Goal: Information Seeking & Learning: Learn about a topic

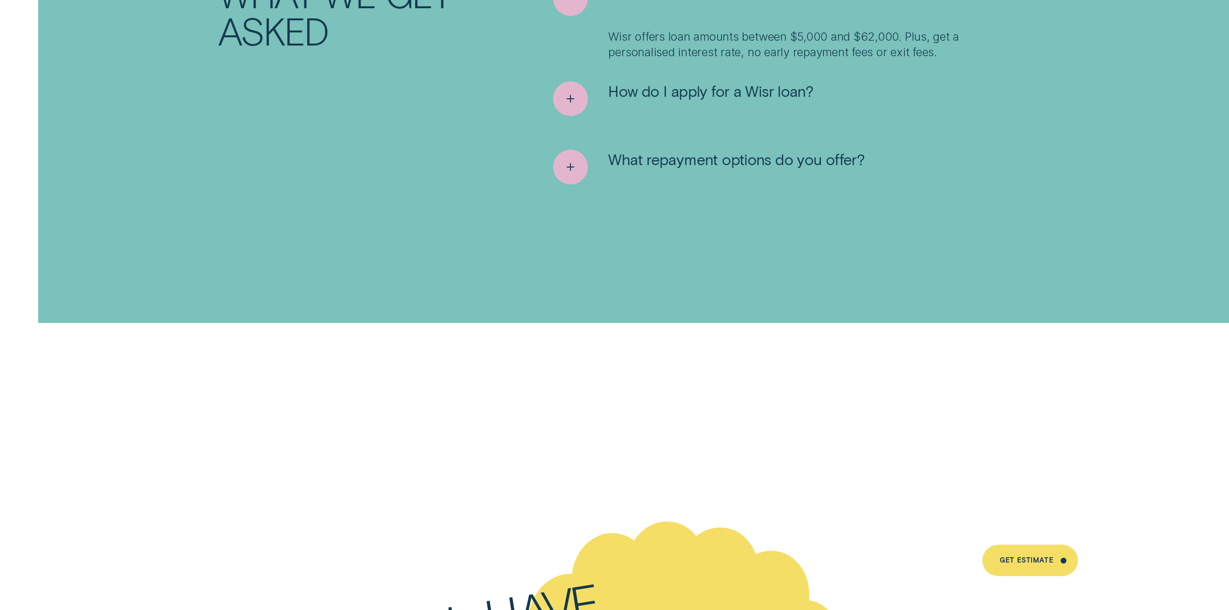
scroll to position [5688, 0]
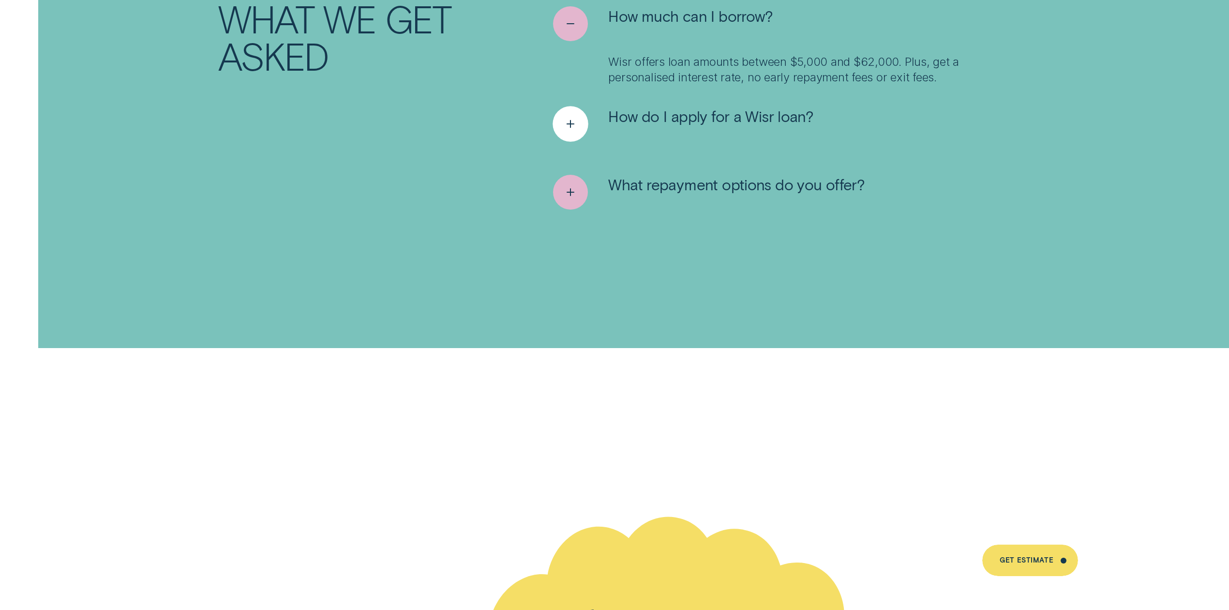
click at [620, 107] on span "How do I apply for a Wisr loan?" at bounding box center [710, 115] width 205 height 19
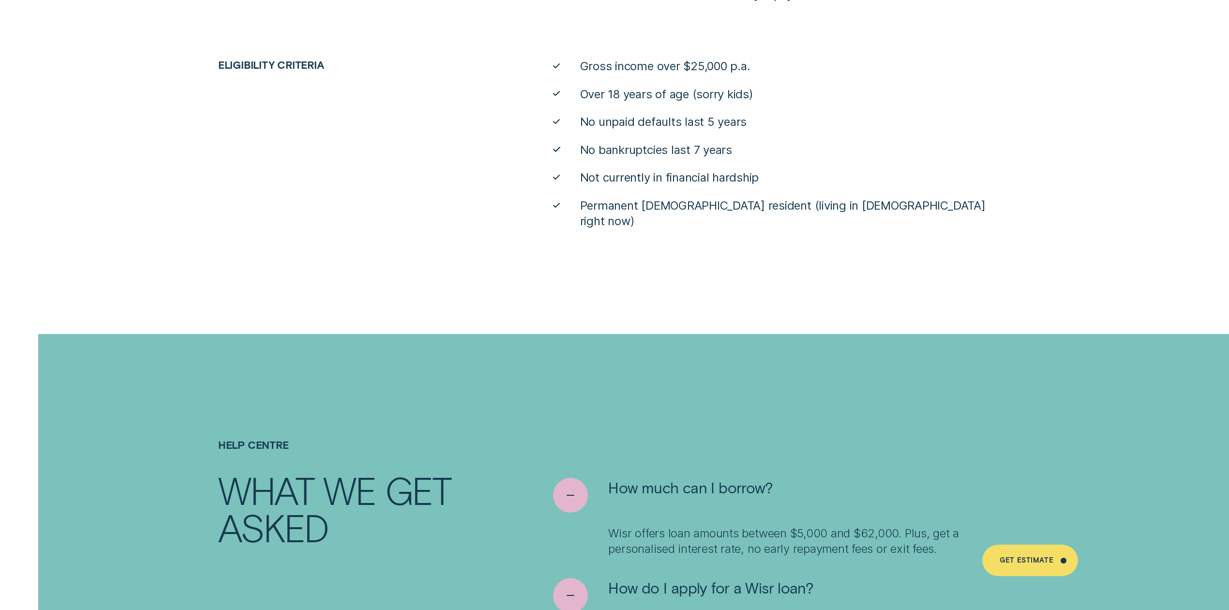
scroll to position [5107, 0]
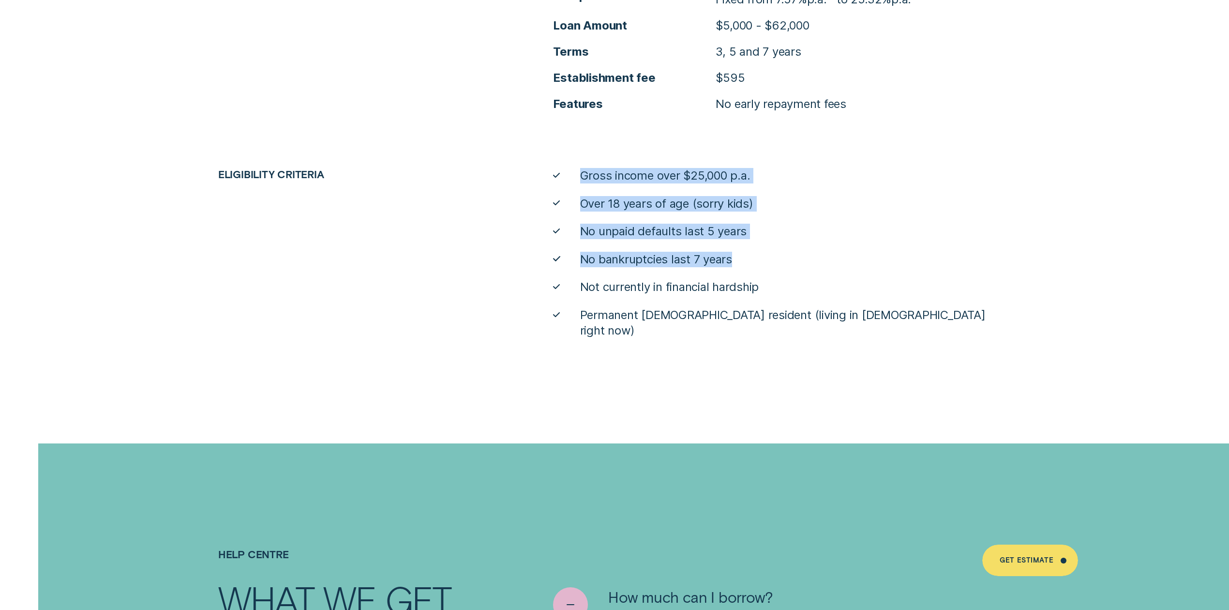
drag, startPoint x: 583, startPoint y: 177, endPoint x: 753, endPoint y: 239, distance: 181.4
click at [753, 239] on ul "Gross income over $25,000 p.a. Over 18 years of age (sorry kids) No unpaid defa…" at bounding box center [781, 253] width 469 height 171
click at [731, 257] on span "No bankruptcies last 7 years" at bounding box center [656, 259] width 152 height 15
drag, startPoint x: 584, startPoint y: 202, endPoint x: 782, endPoint y: 262, distance: 207.3
click at [782, 262] on ul "Gross income over $25,000 p.a. Over 18 years of age (sorry kids) No unpaid defa…" at bounding box center [781, 253] width 469 height 171
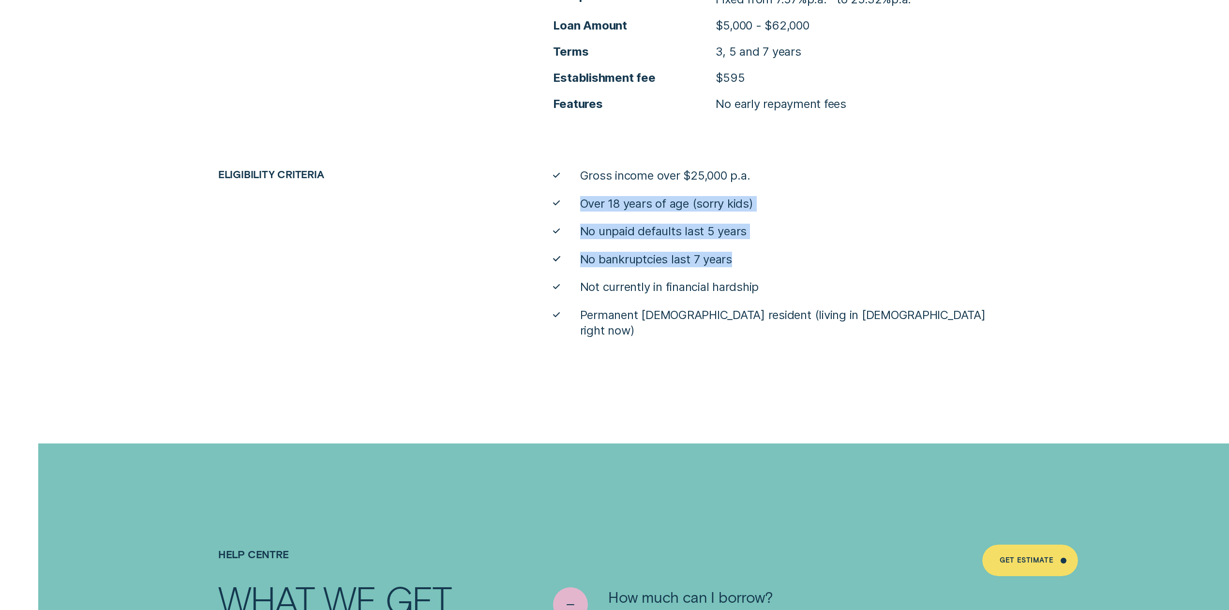
click at [782, 262] on li "No bankruptcies last 7 years" at bounding box center [782, 259] width 458 height 15
drag, startPoint x: 583, startPoint y: 233, endPoint x: 755, endPoint y: 235, distance: 172.3
click at [755, 235] on li "No unpaid defaults last 5 years" at bounding box center [782, 231] width 458 height 15
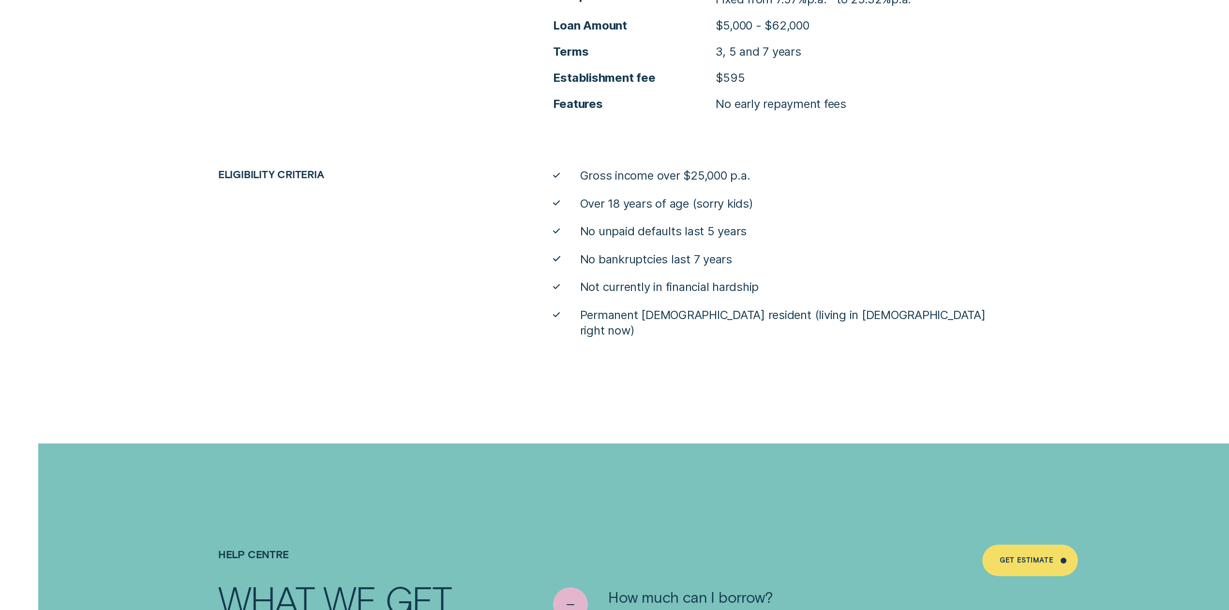
click at [748, 253] on li "No bankruptcies last 7 years" at bounding box center [782, 259] width 458 height 15
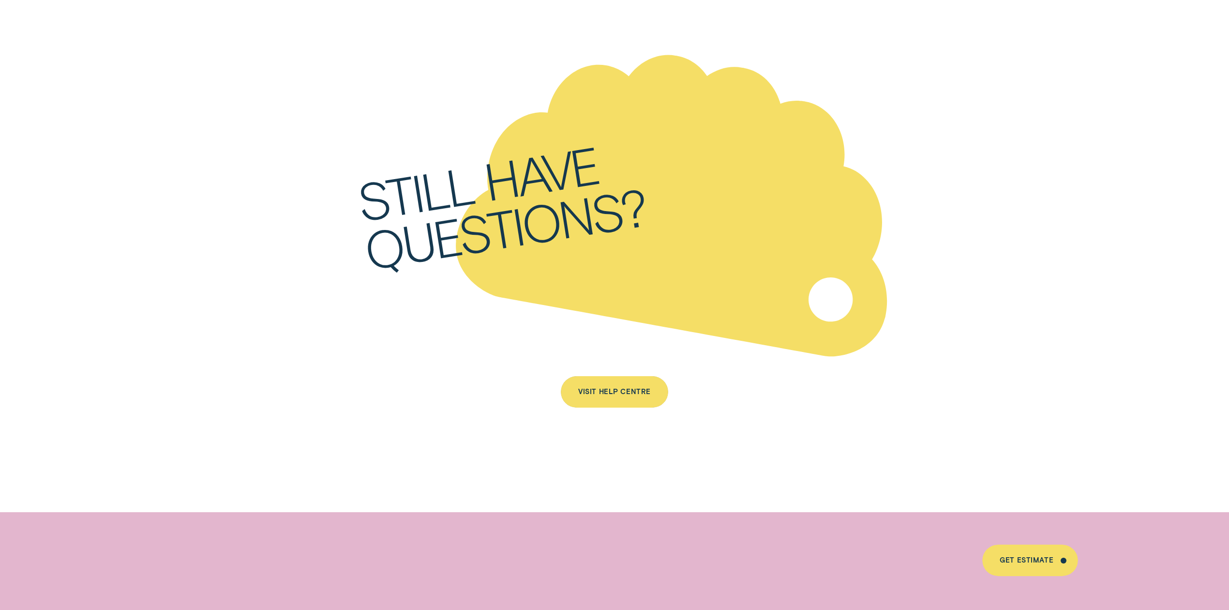
scroll to position [6462, 0]
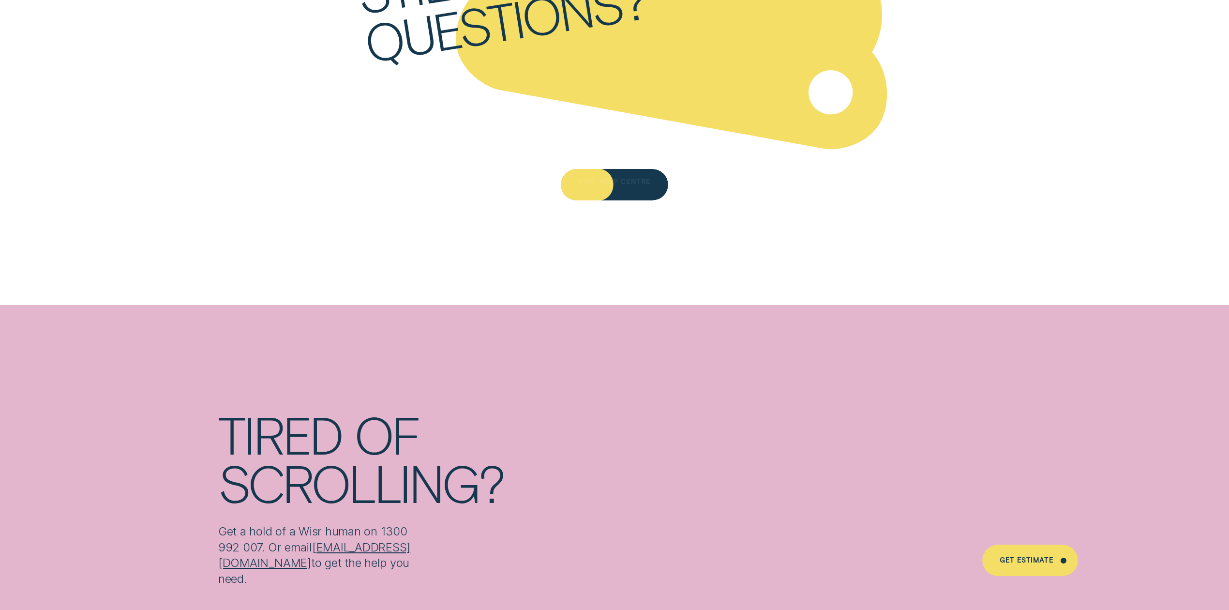
click at [620, 177] on div "Visit Help Centre" at bounding box center [614, 184] width 107 height 31
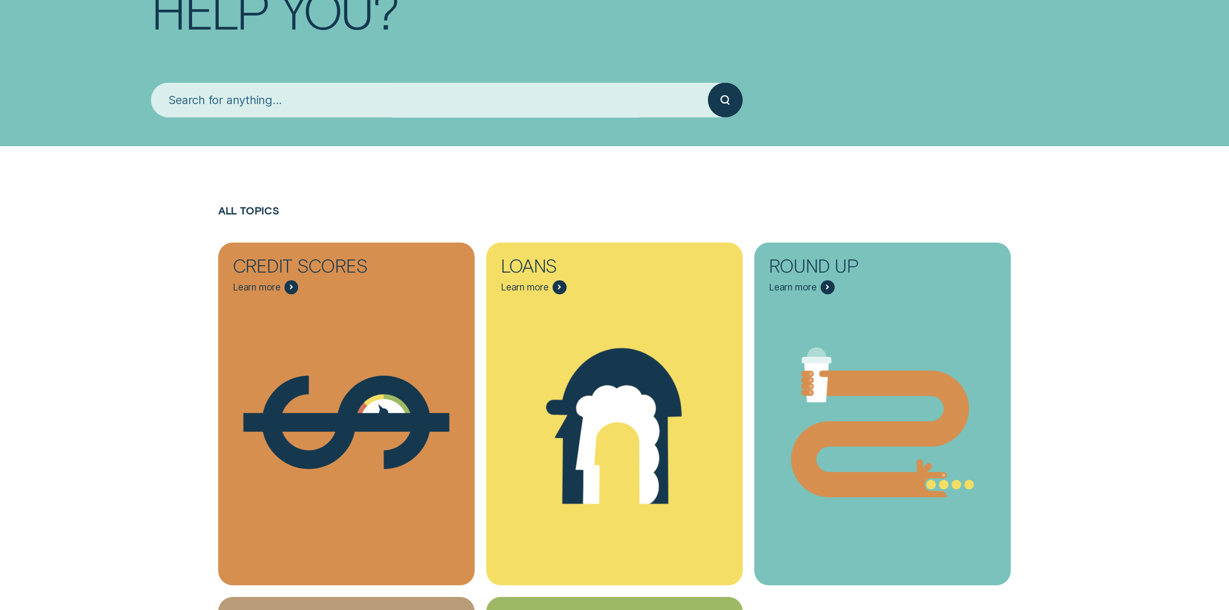
scroll to position [387, 0]
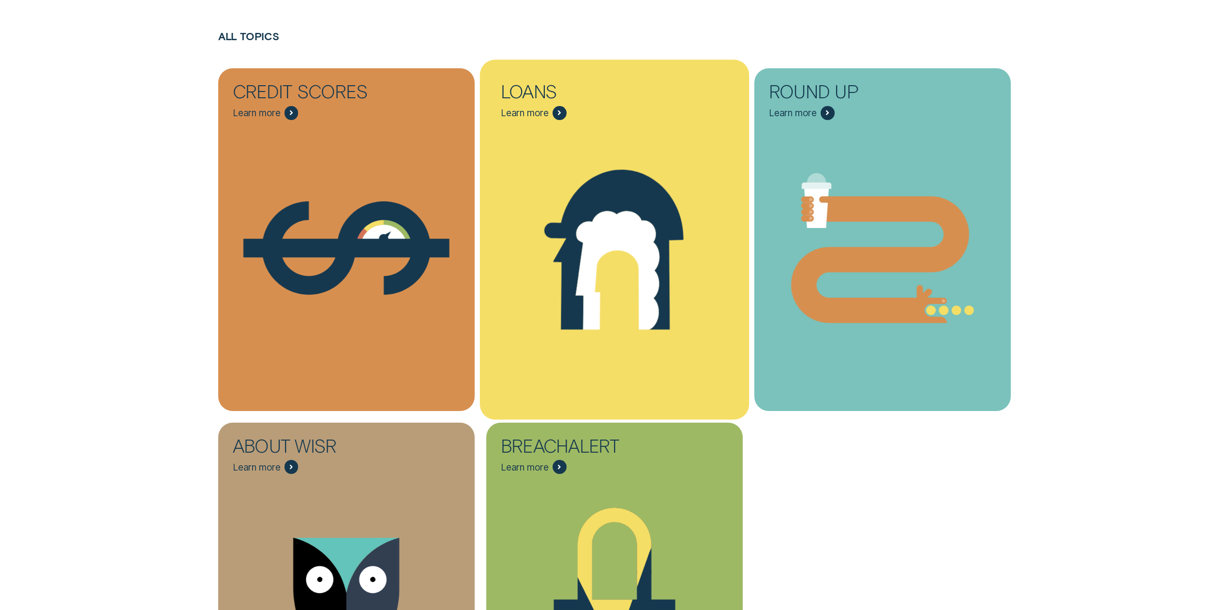
click at [611, 227] on icon "Loans - Learn more" at bounding box center [618, 270] width 84 height 119
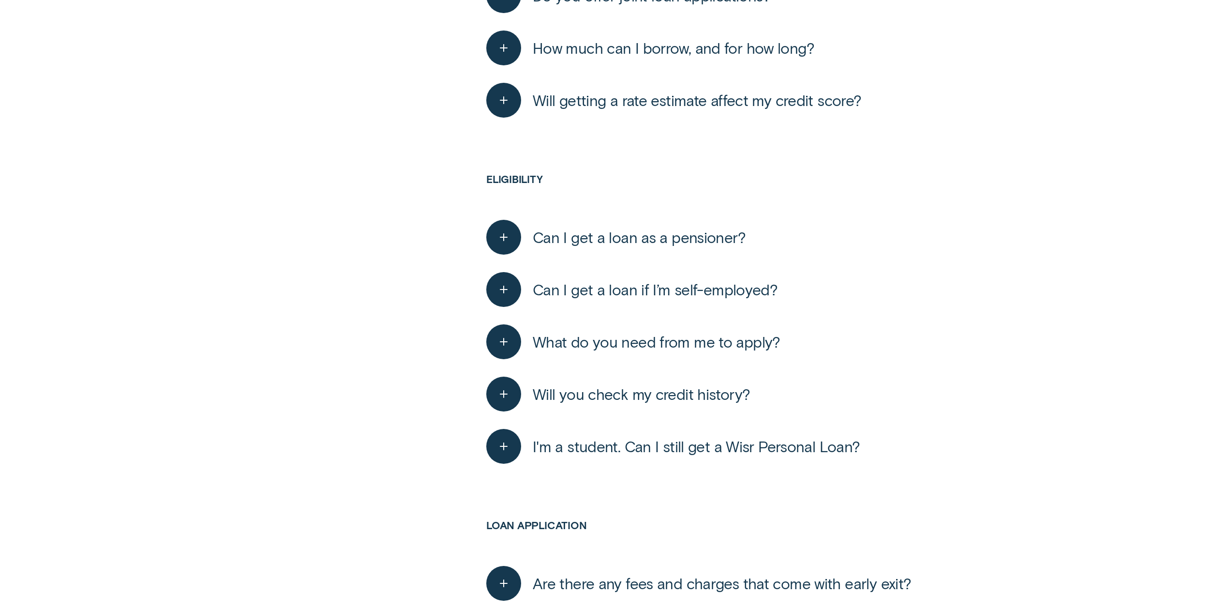
scroll to position [709, 0]
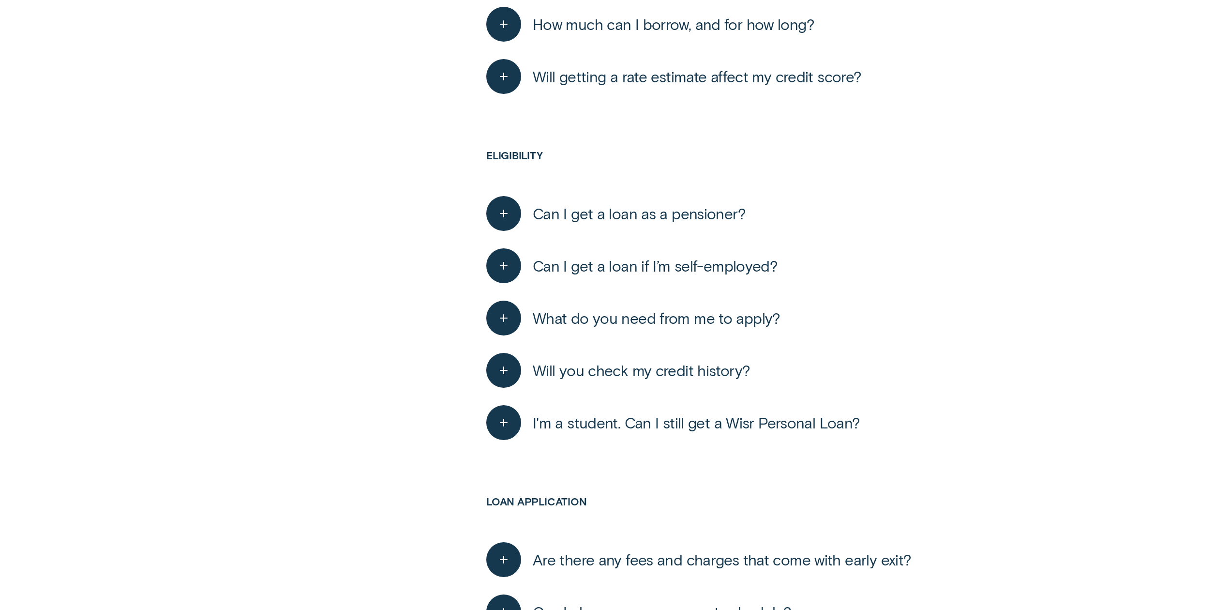
click at [665, 376] on span "Will you check my credit history?" at bounding box center [641, 370] width 217 height 19
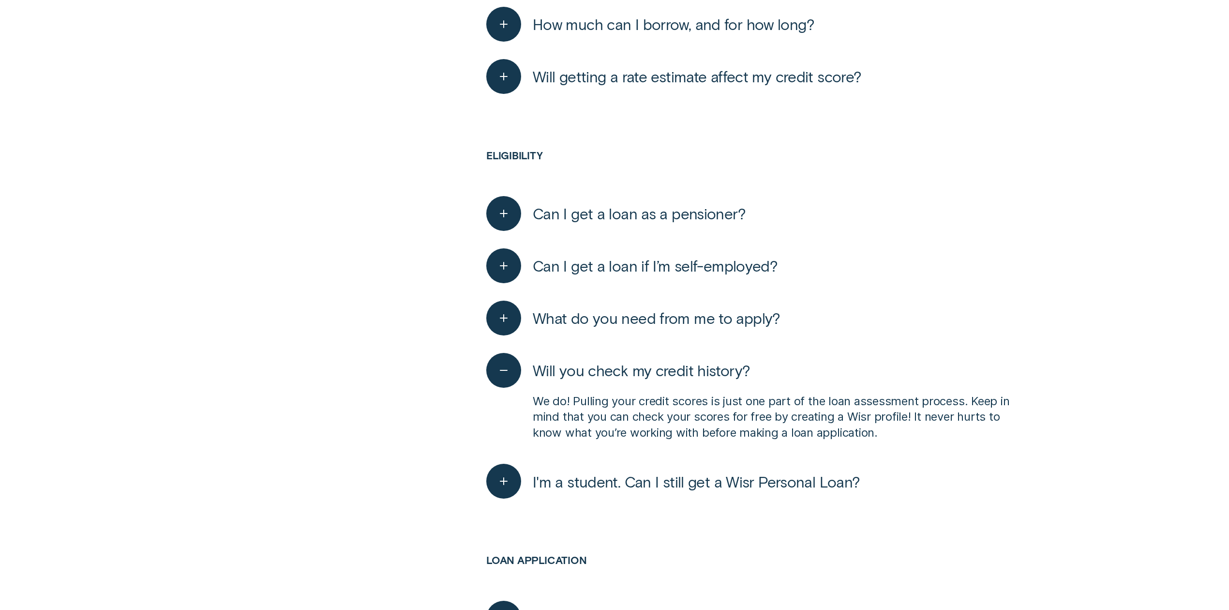
click at [680, 262] on span "Can I get a loan if I’m self-employed?" at bounding box center [655, 265] width 245 height 19
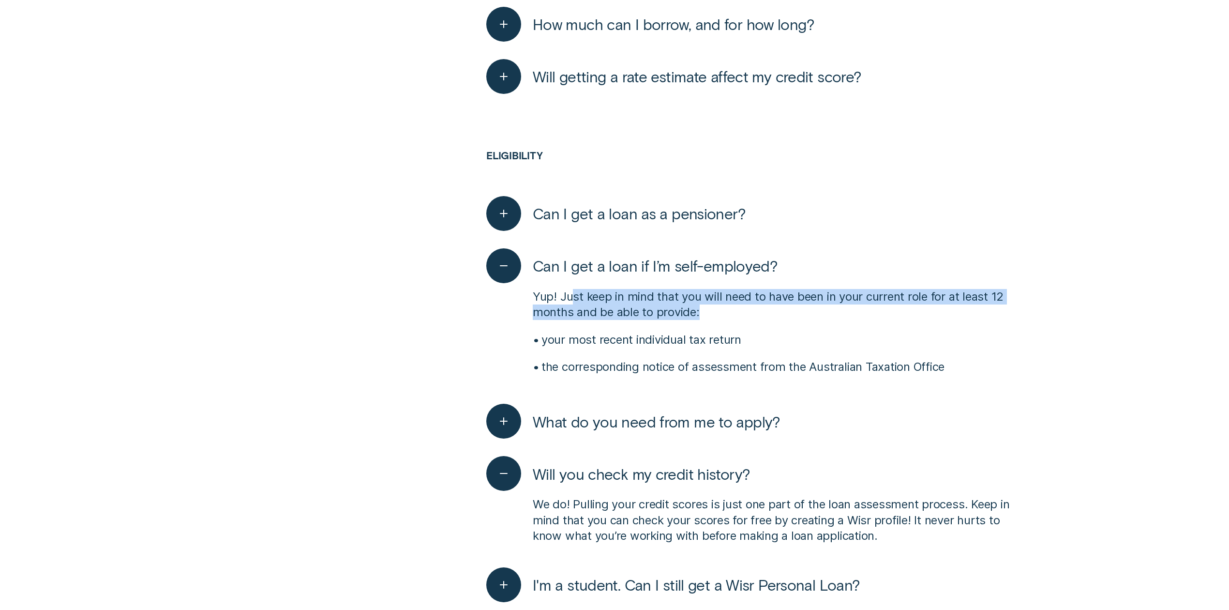
drag, startPoint x: 570, startPoint y: 295, endPoint x: 998, endPoint y: 313, distance: 428.7
click at [998, 313] on p "Yup! Just keep in mind that you will need to have been in your current role for…" at bounding box center [772, 304] width 478 height 31
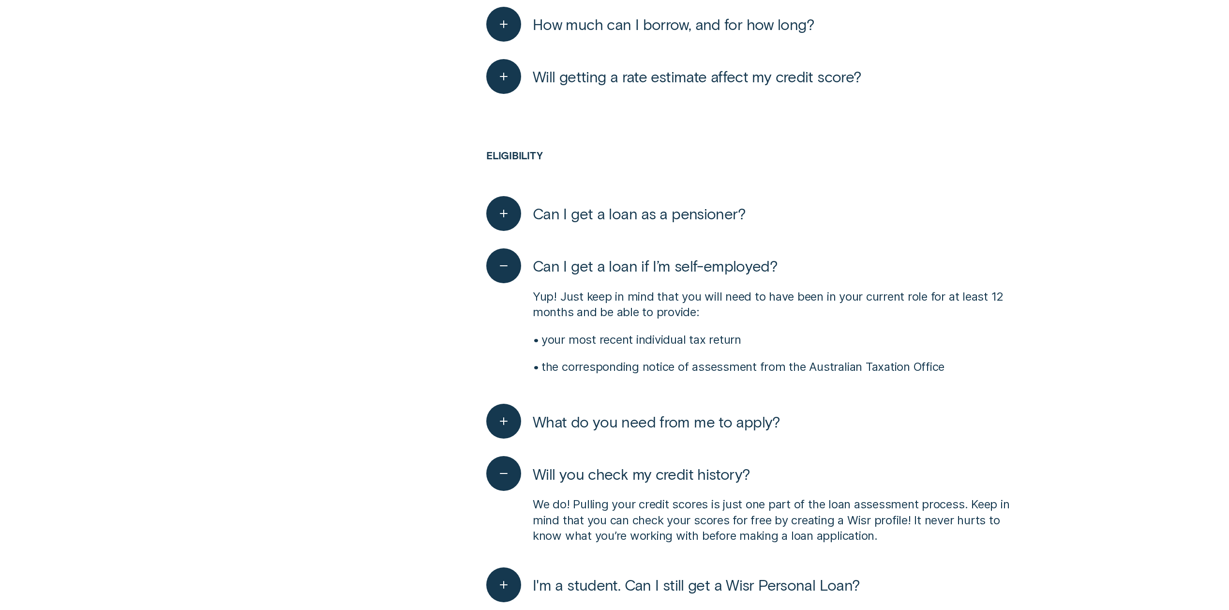
click at [976, 333] on p "your most recent individual tax return" at bounding box center [776, 339] width 469 height 15
drag, startPoint x: 561, startPoint y: 342, endPoint x: 724, endPoint y: 333, distance: 162.8
click at [724, 333] on p "your most recent individual tax return" at bounding box center [776, 339] width 469 height 15
click at [713, 352] on div "Yup! Just keep in mind that you will need to have been in your current role for…" at bounding box center [748, 335] width 525 height 104
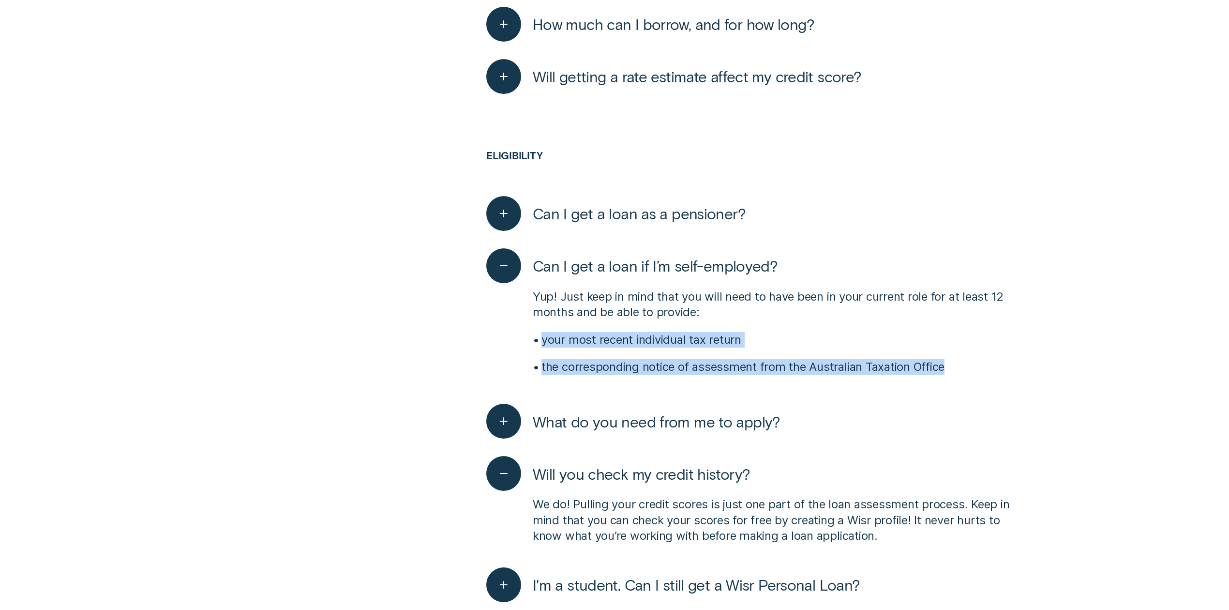
drag, startPoint x: 947, startPoint y: 364, endPoint x: 534, endPoint y: 333, distance: 413.9
click at [534, 333] on div "Yup! Just keep in mind that you will need to have been in your current role for…" at bounding box center [748, 335] width 525 height 104
click at [579, 353] on div "Yup! Just keep in mind that you will need to have been in your current role for…" at bounding box center [748, 335] width 525 height 104
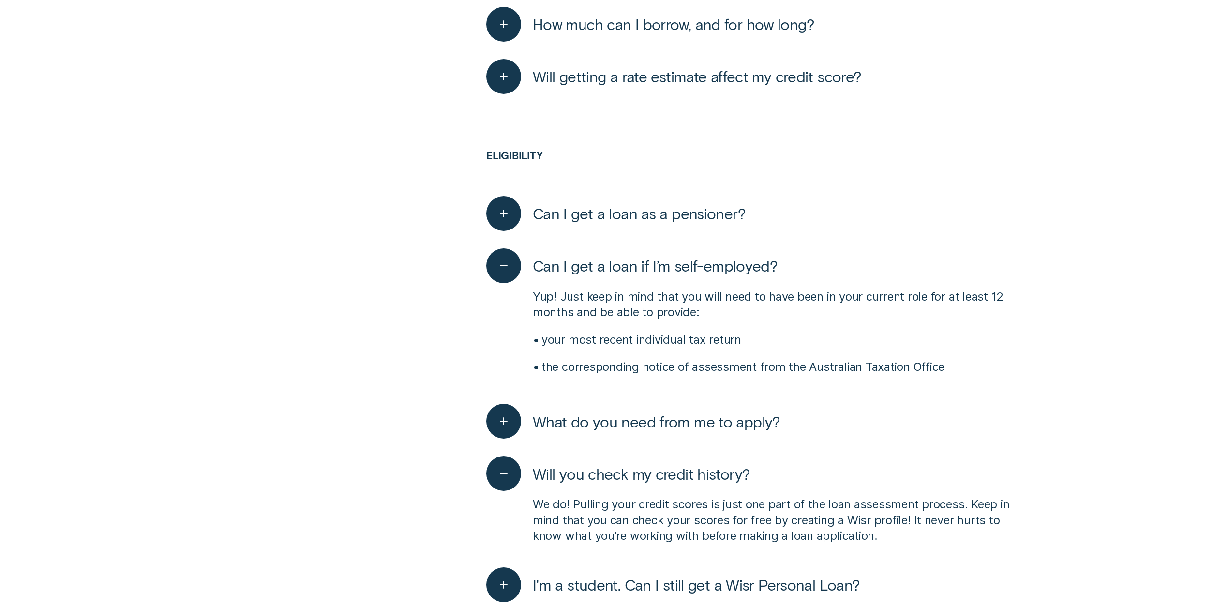
click at [687, 215] on span "Can I get a loan as a pensioner?" at bounding box center [639, 213] width 213 height 19
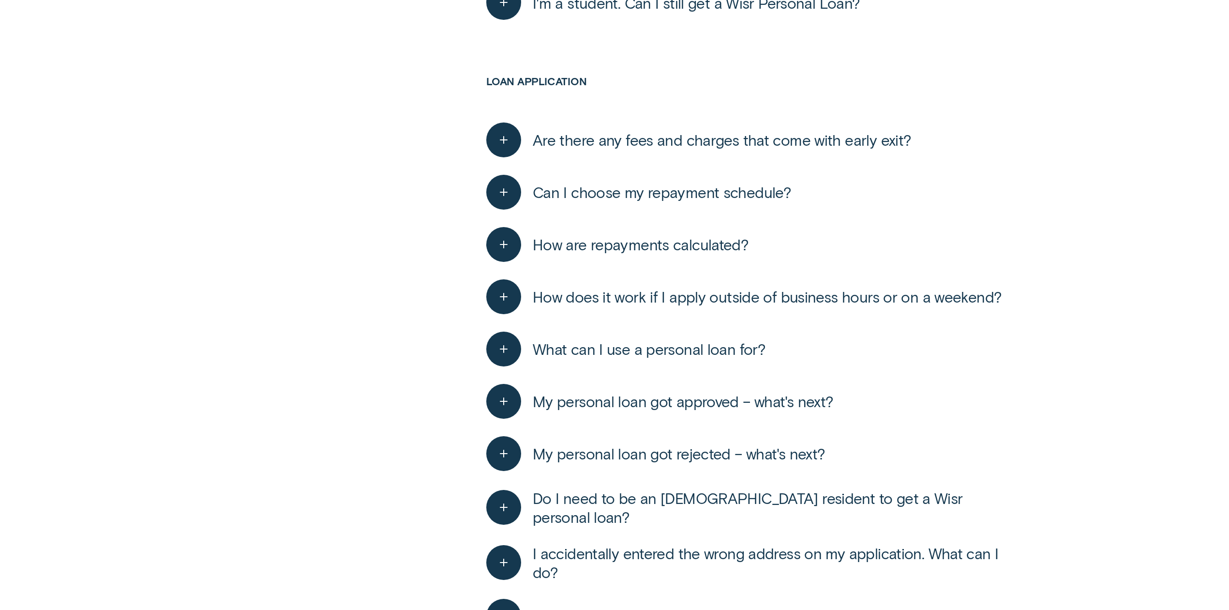
scroll to position [1355, 0]
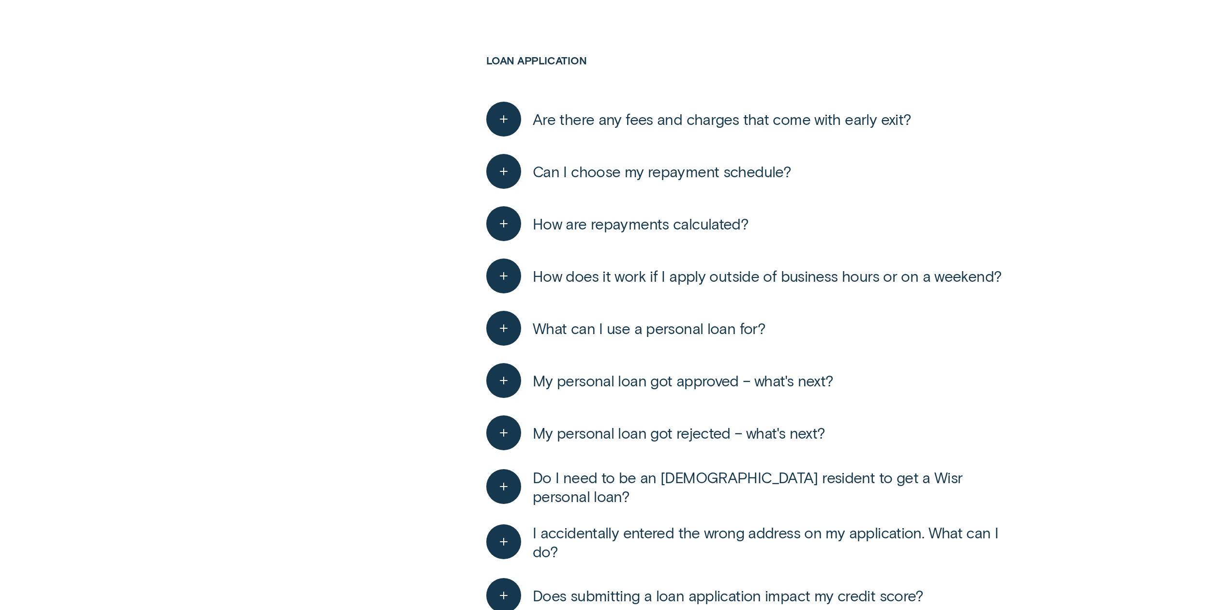
click at [683, 380] on span "My personal loan got approved – what's next?" at bounding box center [683, 380] width 301 height 19
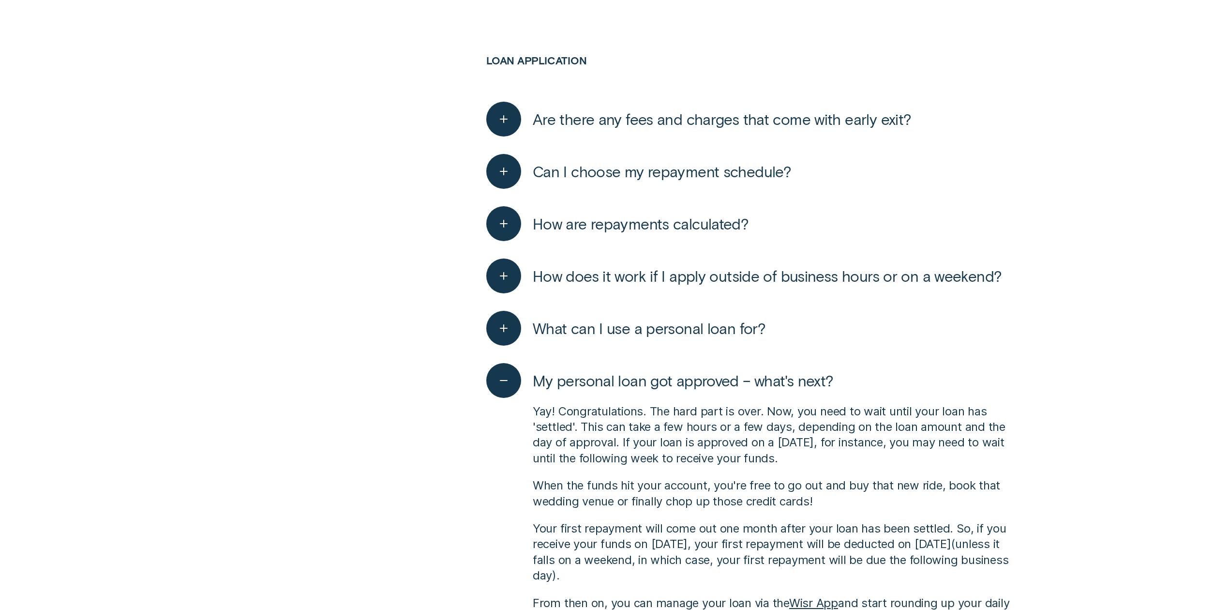
click at [683, 380] on span "My personal loan got approved – what's next?" at bounding box center [683, 380] width 301 height 19
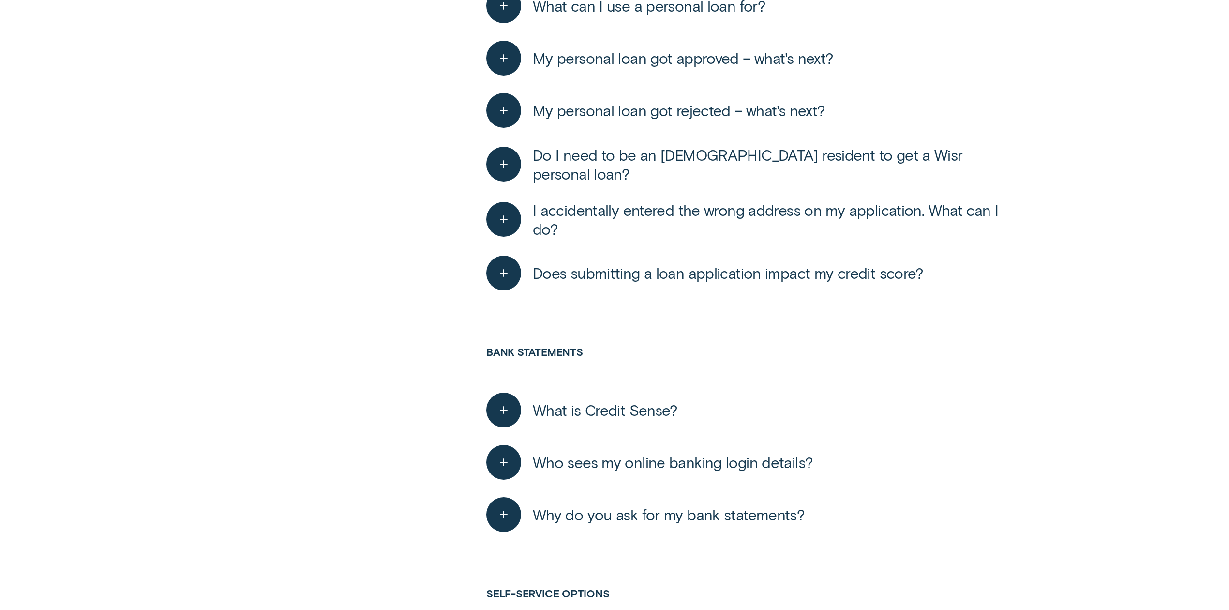
scroll to position [1936, 0]
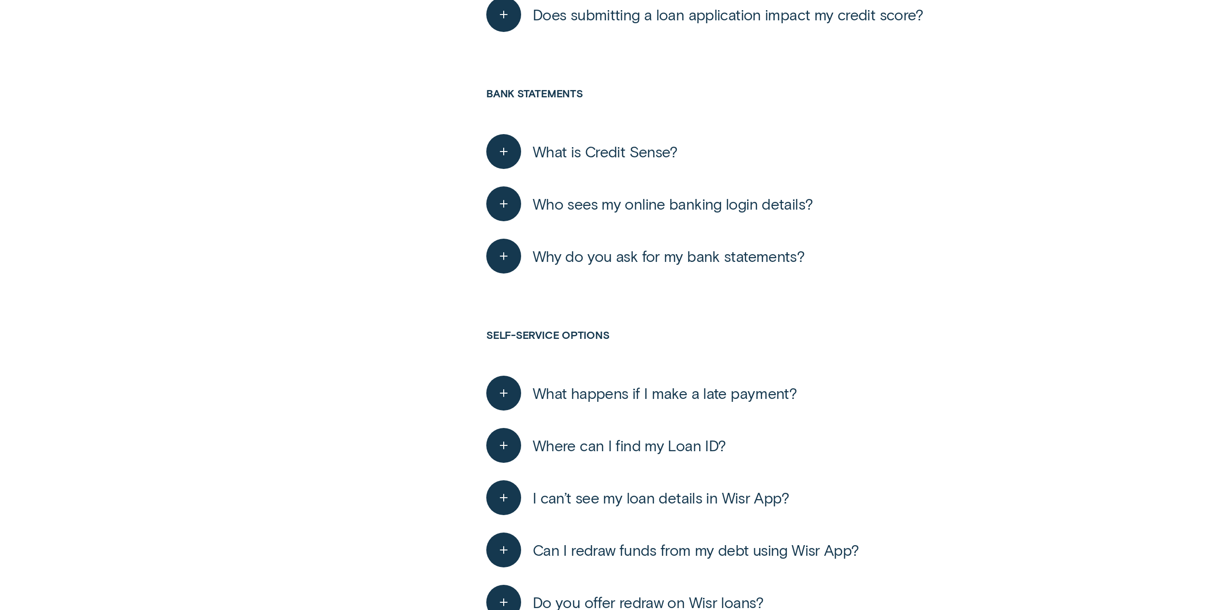
click at [647, 261] on span "Why do you ask for my bank statements?" at bounding box center [669, 255] width 272 height 19
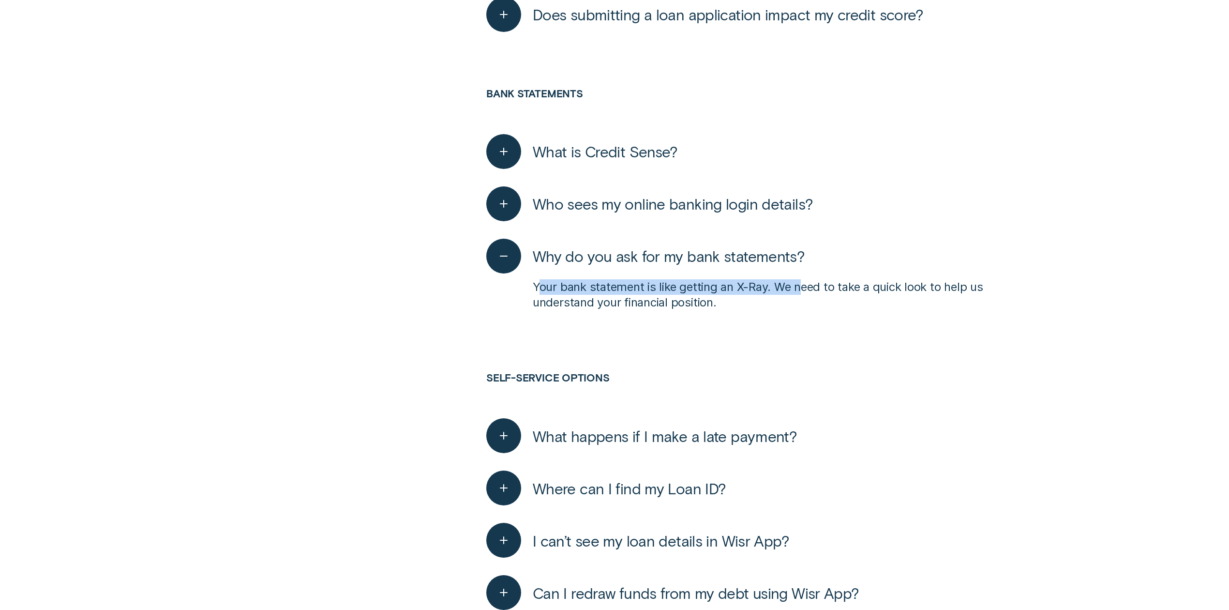
drag, startPoint x: 542, startPoint y: 283, endPoint x: 802, endPoint y: 283, distance: 259.4
click at [802, 283] on p "Your bank statement is like getting an X-Ray. We need to take a quick look to h…" at bounding box center [772, 294] width 478 height 31
click at [750, 301] on p "Your bank statement is like getting an X-Ray. We need to take a quick look to h…" at bounding box center [772, 294] width 478 height 31
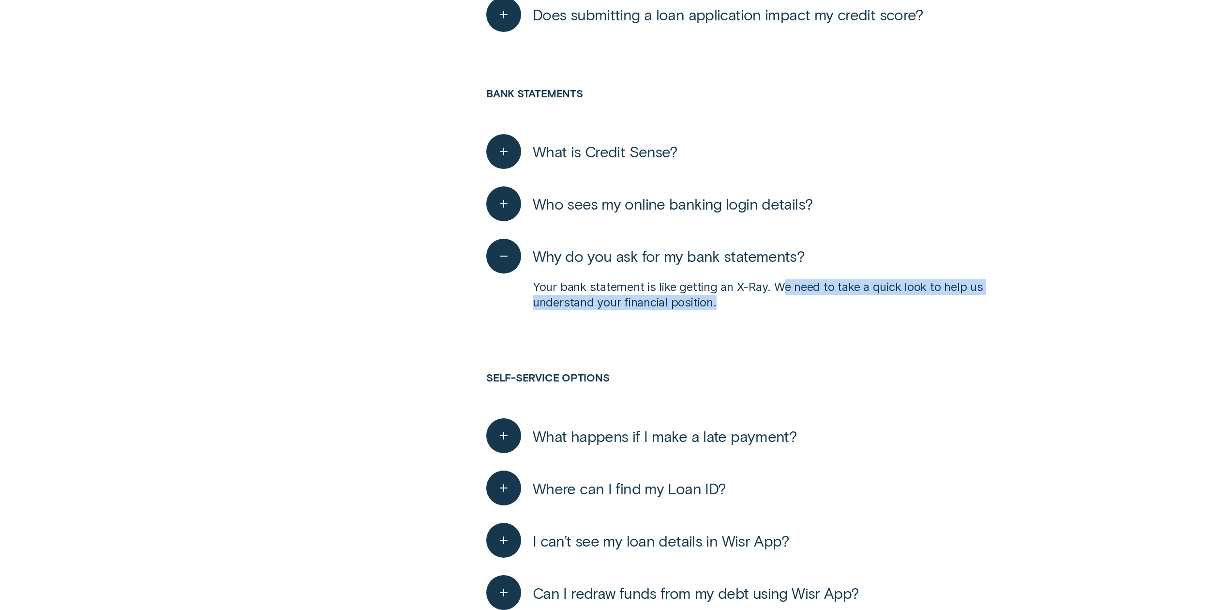
drag, startPoint x: 784, startPoint y: 286, endPoint x: 991, endPoint y: 293, distance: 207.2
click at [991, 293] on p "Your bank statement is like getting an X-Ray. We need to take a quick look to h…" at bounding box center [772, 294] width 478 height 31
click at [750, 297] on p "Your bank statement is like getting an X-Ray. We need to take a quick look to h…" at bounding box center [772, 294] width 478 height 31
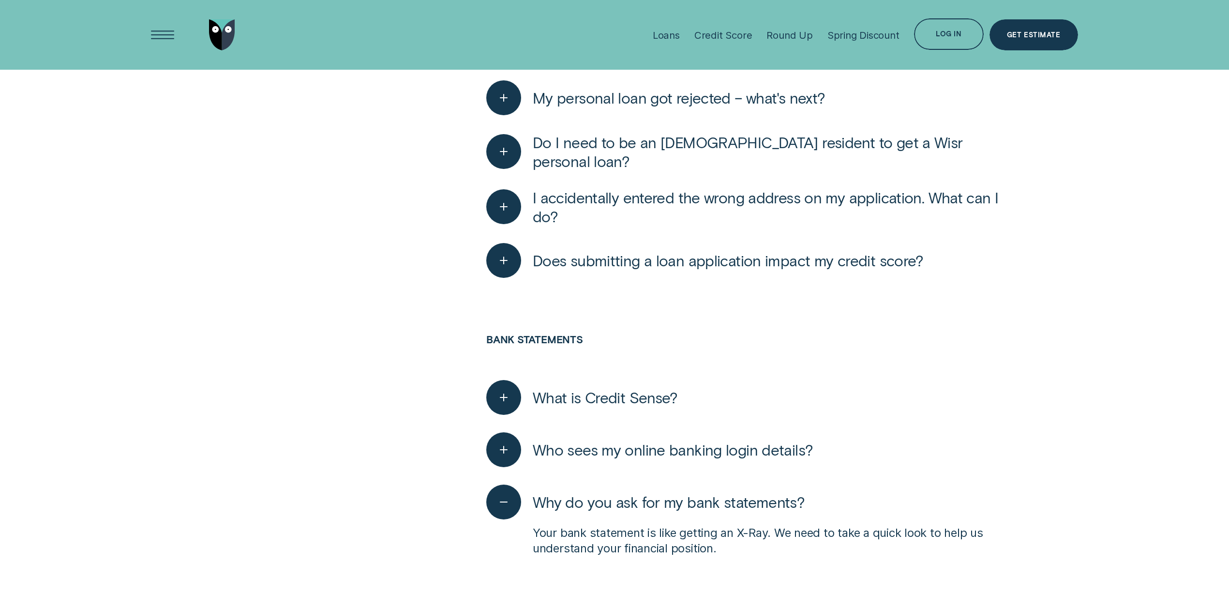
scroll to position [1677, 0]
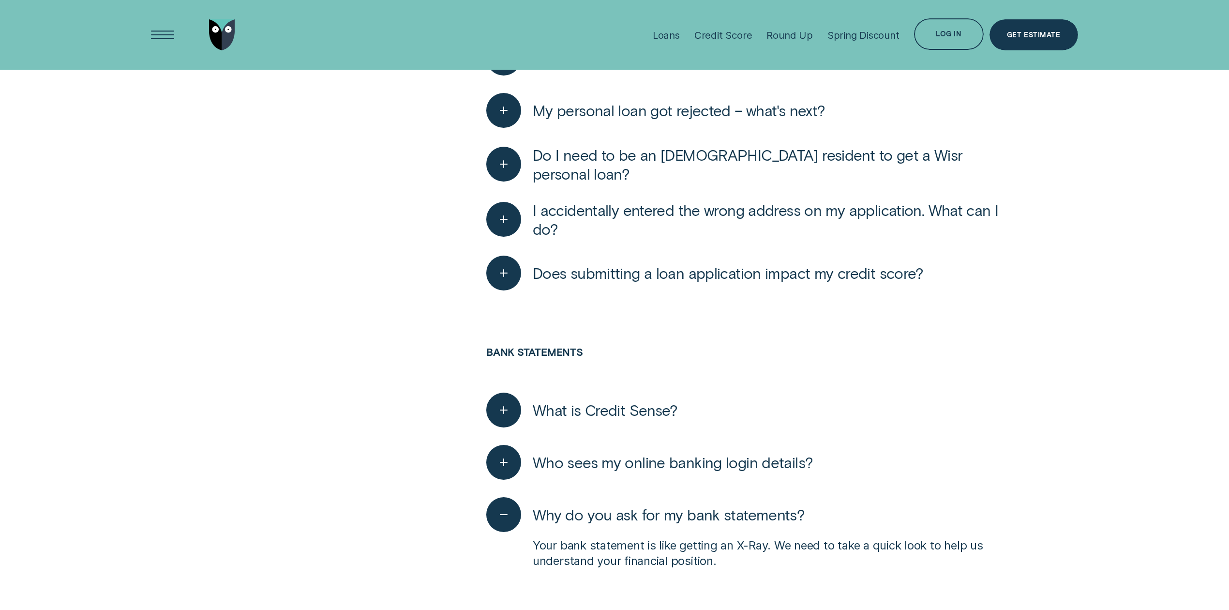
click at [633, 413] on span "What is Credit Sense?" at bounding box center [605, 409] width 145 height 19
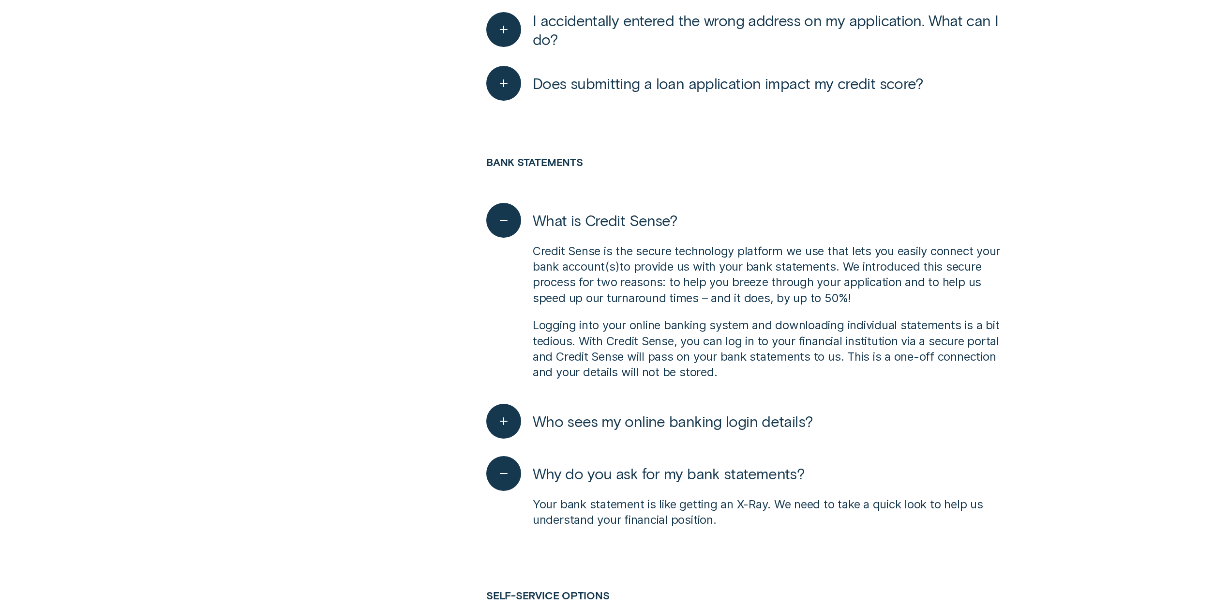
scroll to position [1871, 0]
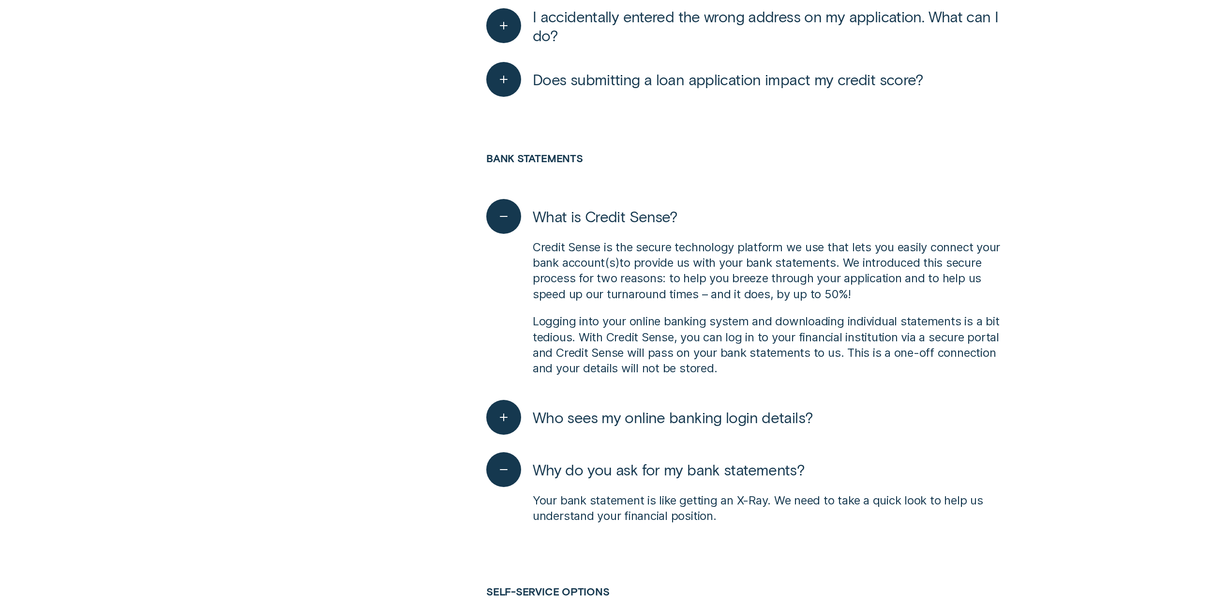
drag, startPoint x: 613, startPoint y: 275, endPoint x: 944, endPoint y: 286, distance: 331.2
click at [944, 286] on p "Credit Sense is the secure technology platform we use that lets you easily conn…" at bounding box center [772, 271] width 478 height 63
click at [751, 308] on div "Credit Sense is the secure technology platform we use that lets you easily conn…" at bounding box center [748, 308] width 525 height 149
drag, startPoint x: 540, startPoint y: 318, endPoint x: 1002, endPoint y: 362, distance: 463.8
click at [1002, 362] on p "Logging into your online banking system and downloading individual statements i…" at bounding box center [772, 345] width 478 height 63
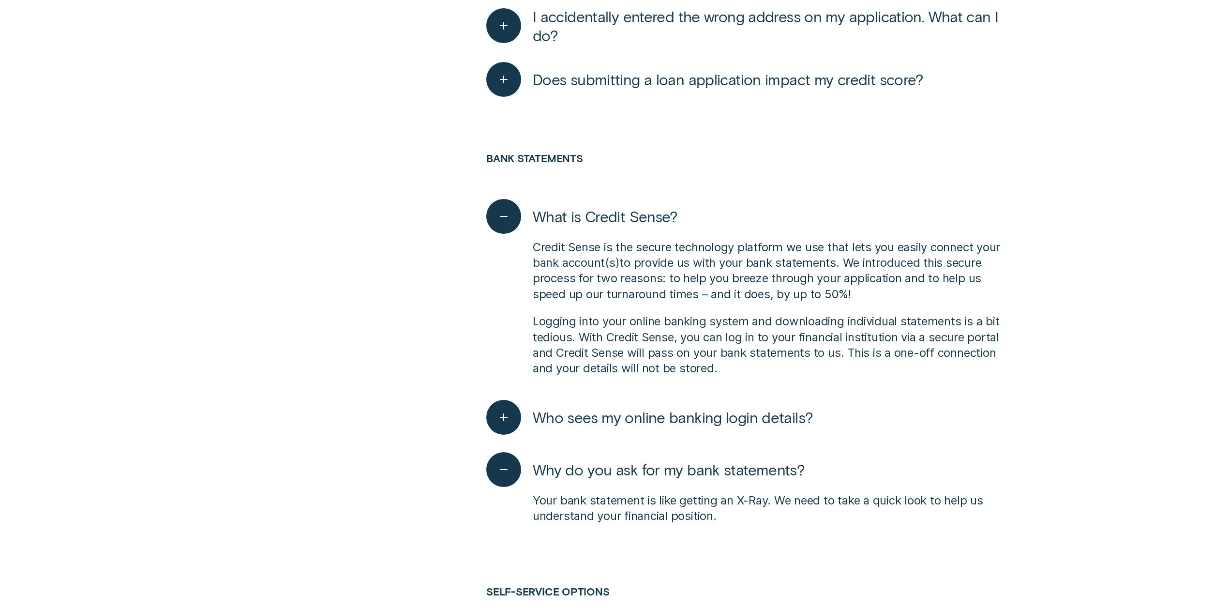
click at [934, 352] on p "Logging into your online banking system and downloading individual statements i…" at bounding box center [772, 345] width 478 height 63
click at [695, 414] on span "Who sees my online banking login details?" at bounding box center [673, 416] width 280 height 19
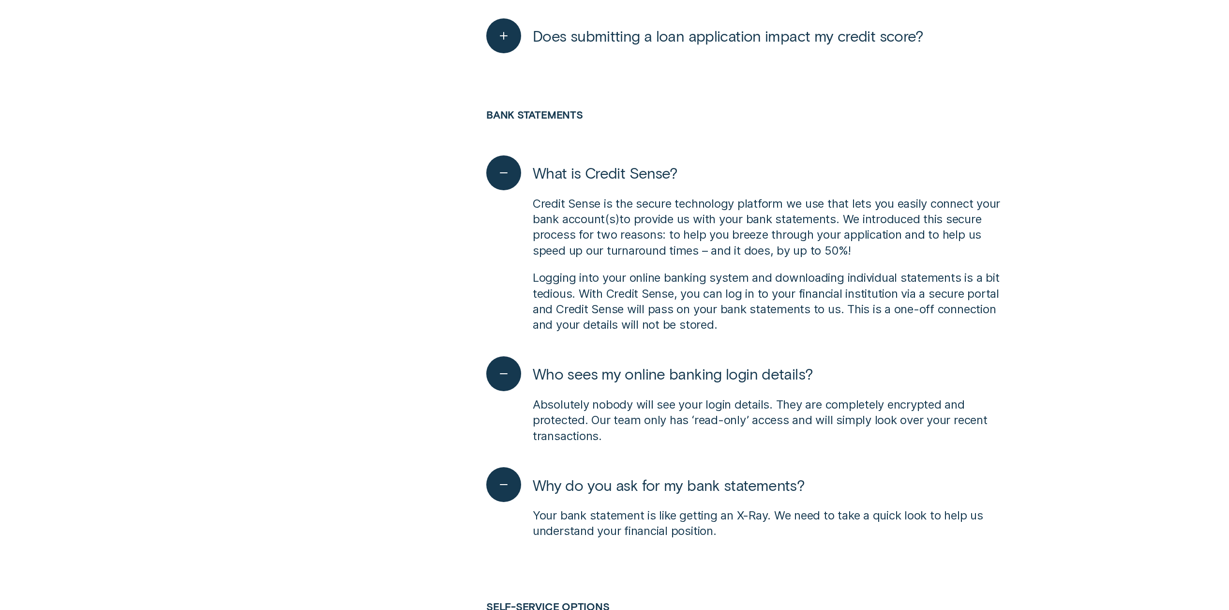
scroll to position [1936, 0]
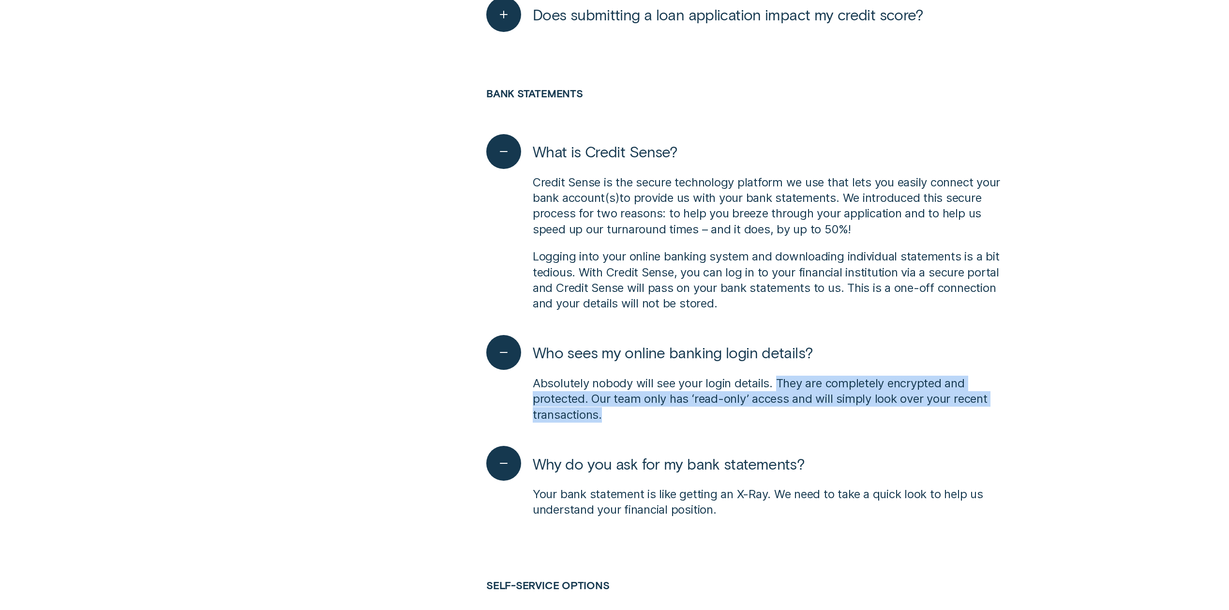
drag, startPoint x: 779, startPoint y: 381, endPoint x: 717, endPoint y: 405, distance: 66.8
click at [717, 405] on p "Absolutely nobody will see your login details. They are completely encrypted an…" at bounding box center [772, 399] width 478 height 47
click at [744, 405] on p "Absolutely nobody will see your login details. They are completely encrypted an…" at bounding box center [772, 399] width 478 height 47
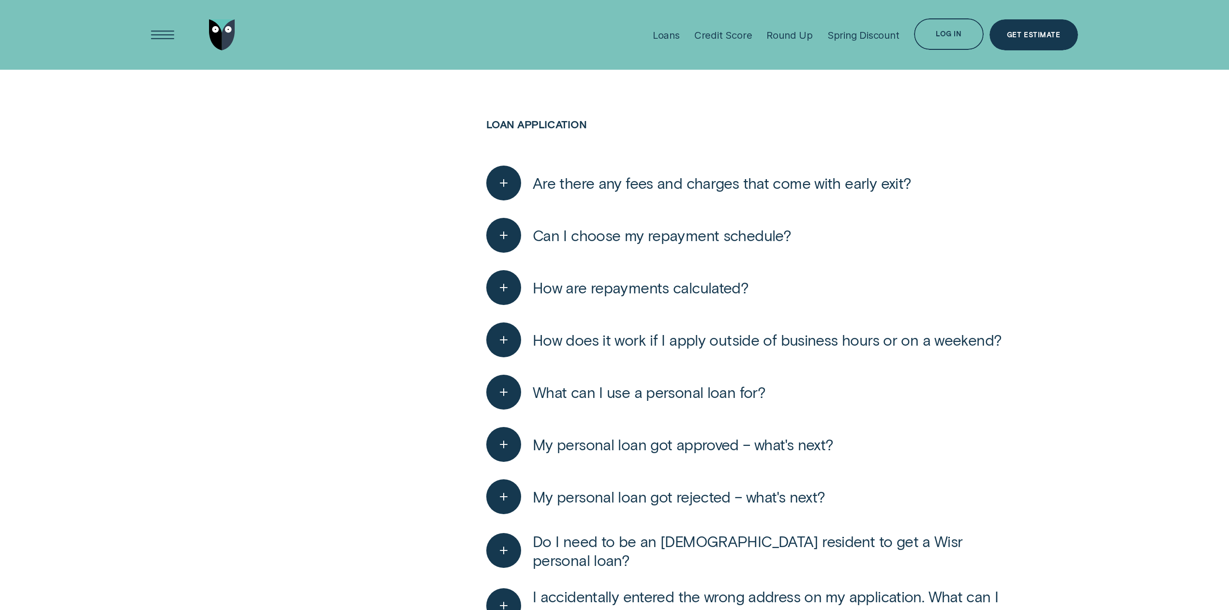
scroll to position [1290, 0]
click at [680, 35] on div "Loans" at bounding box center [666, 35] width 27 height 12
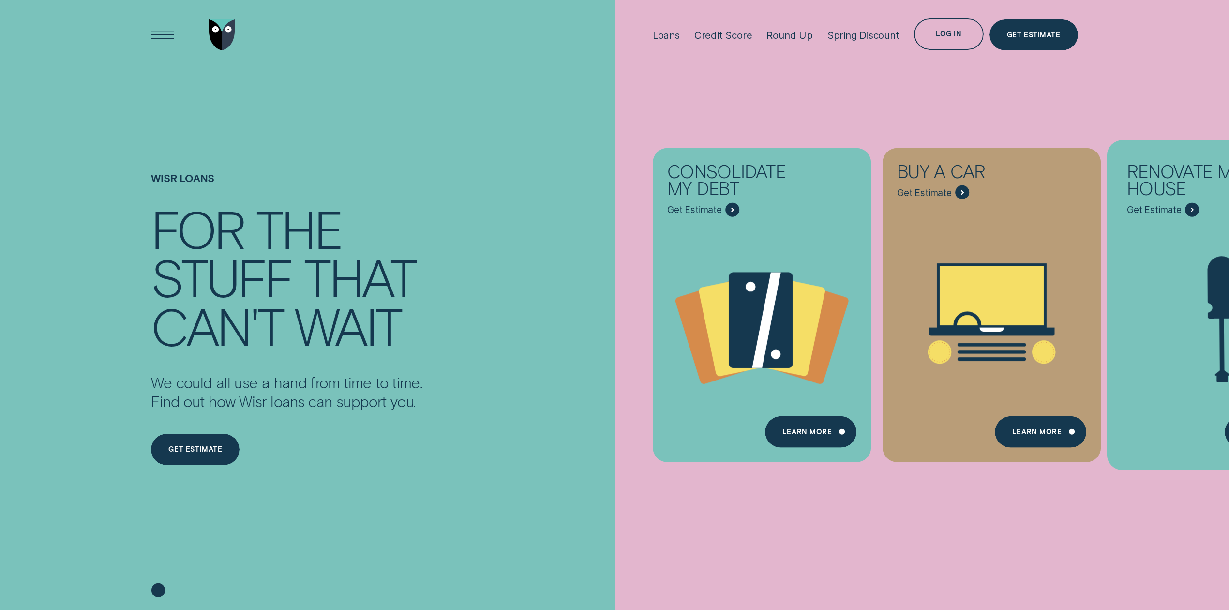
click at [1193, 211] on icon "Renovate My House - Learn more" at bounding box center [1192, 209] width 3 height 5
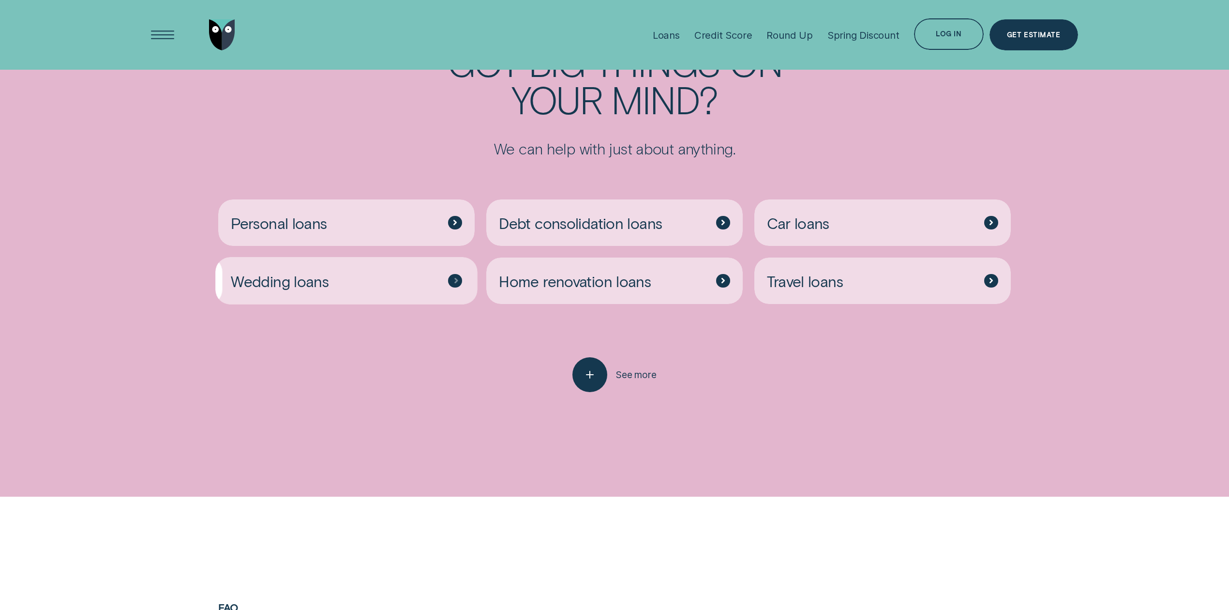
scroll to position [2904, 0]
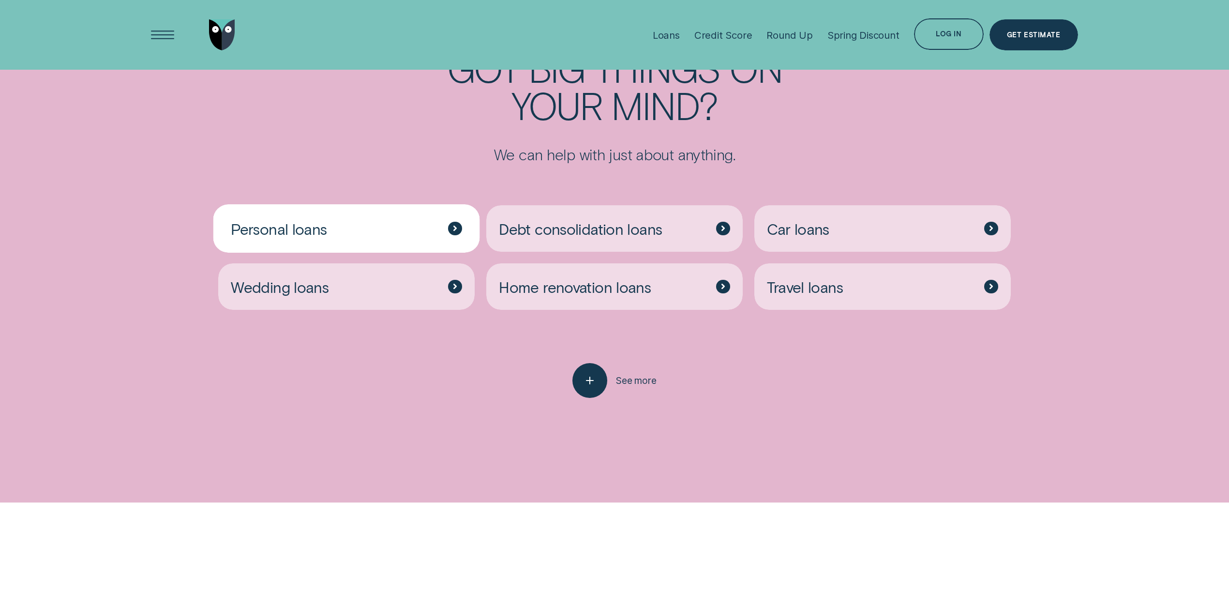
click at [371, 243] on div "Personal loans" at bounding box center [346, 228] width 256 height 46
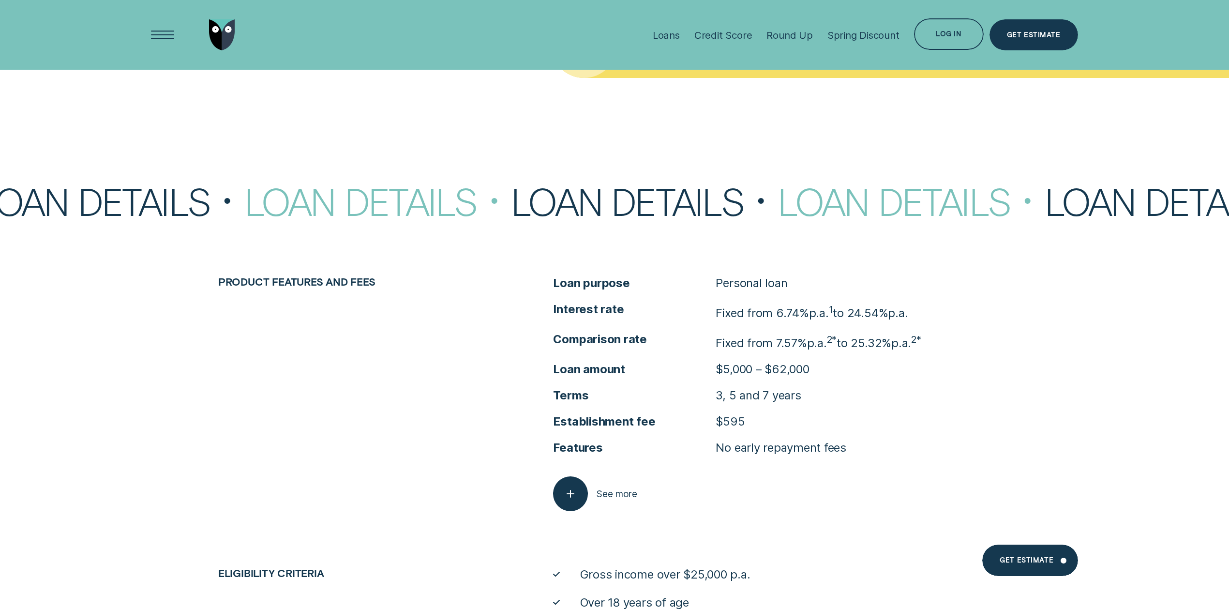
scroll to position [4968, 0]
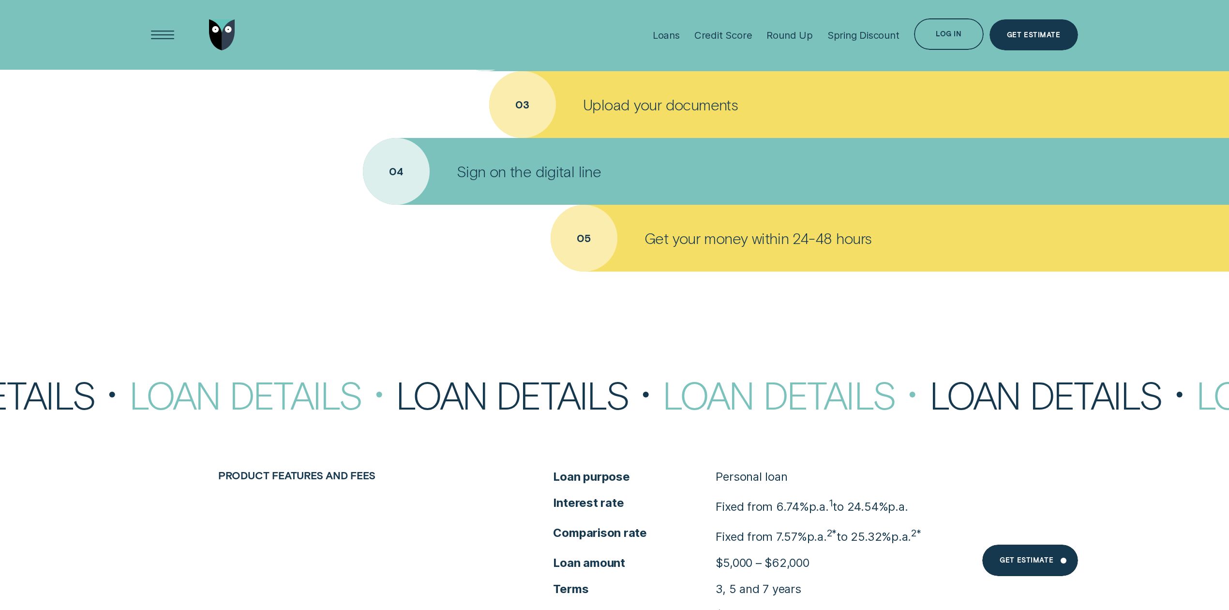
click at [649, 106] on p "Upload your documents" at bounding box center [660, 104] width 155 height 19
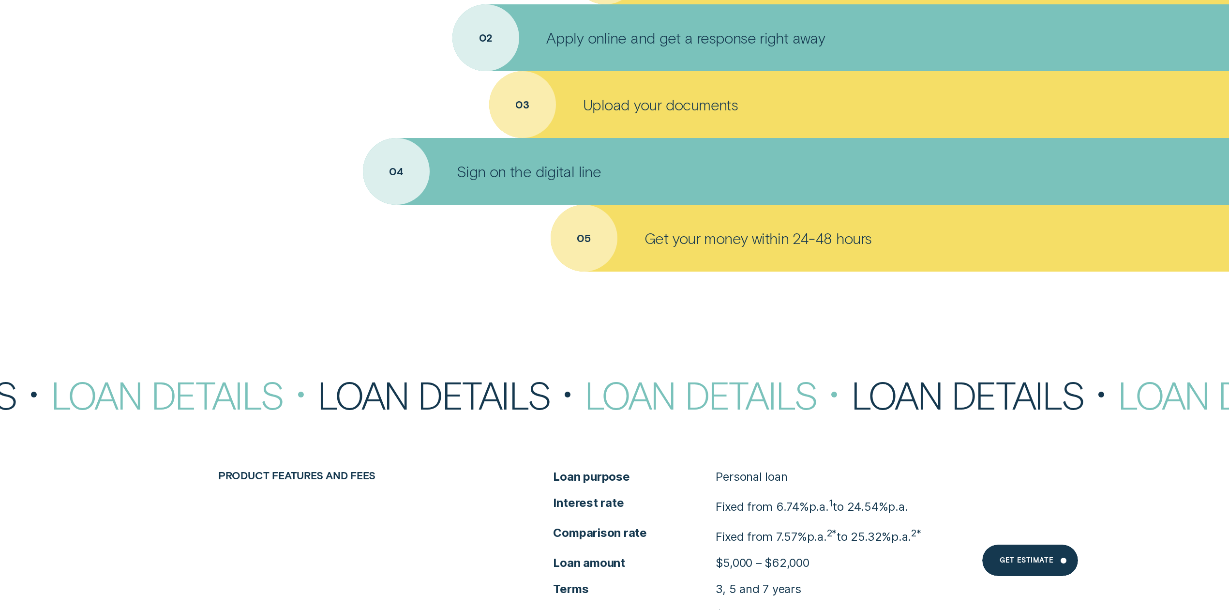
scroll to position [5291, 0]
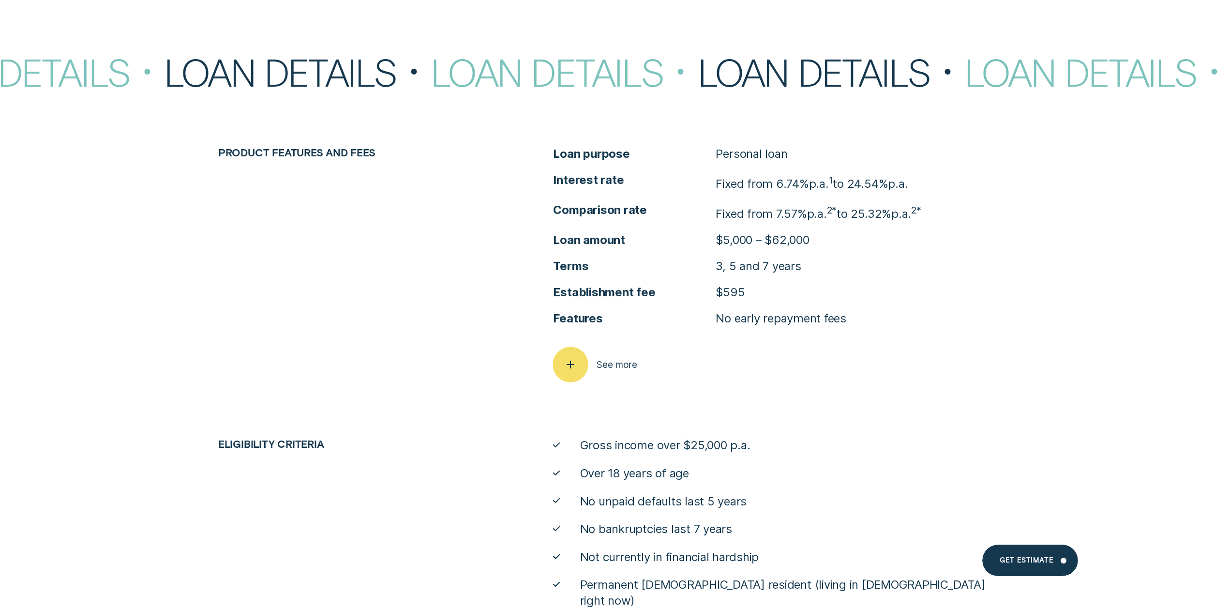
click at [621, 367] on span "See more" at bounding box center [617, 365] width 40 height 12
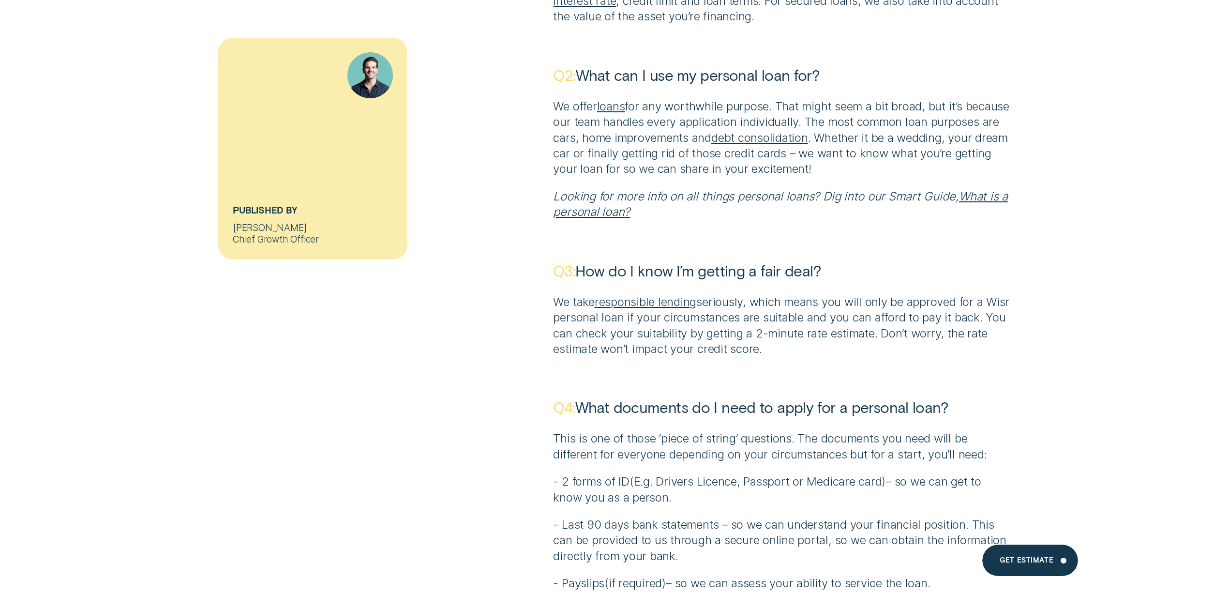
scroll to position [6452, 0]
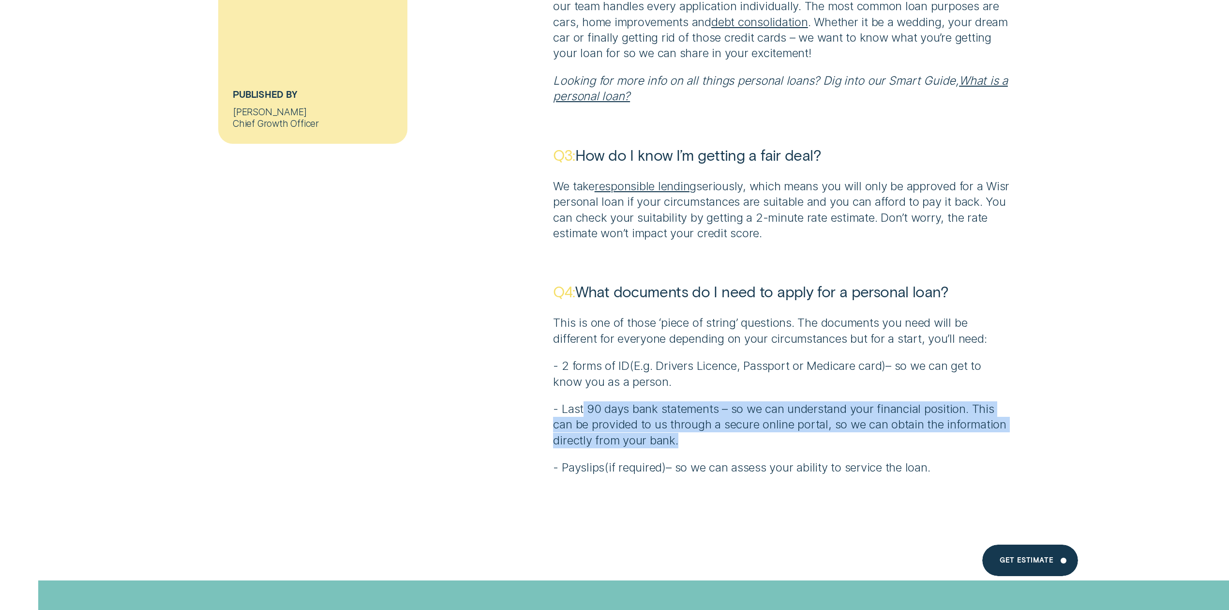
drag, startPoint x: 584, startPoint y: 390, endPoint x: 697, endPoint y: 422, distance: 117.8
click at [697, 422] on p "- Last 90 days bank statements – so we can understand your financial position. …" at bounding box center [782, 424] width 458 height 47
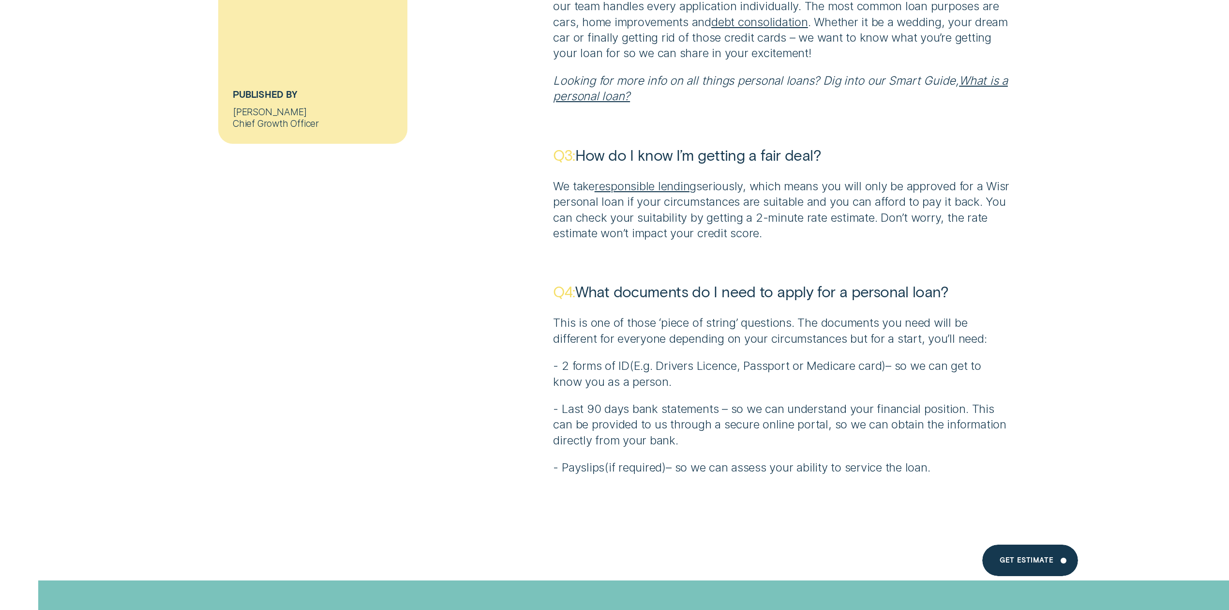
click at [699, 433] on div "This is one of those ‘piece of string’ questions. The documents you need will b…" at bounding box center [782, 395] width 458 height 160
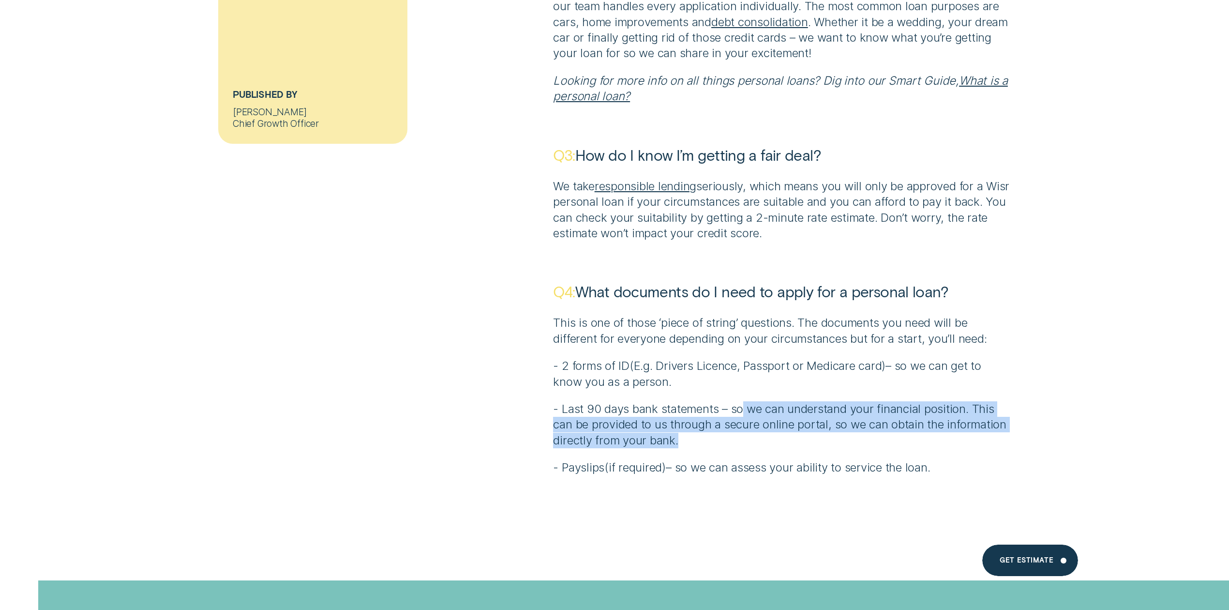
drag, startPoint x: 748, startPoint y: 394, endPoint x: 839, endPoint y: 428, distance: 97.1
click at [839, 428] on p "- Last 90 days bank statements – so we can understand your financial position. …" at bounding box center [782, 424] width 458 height 47
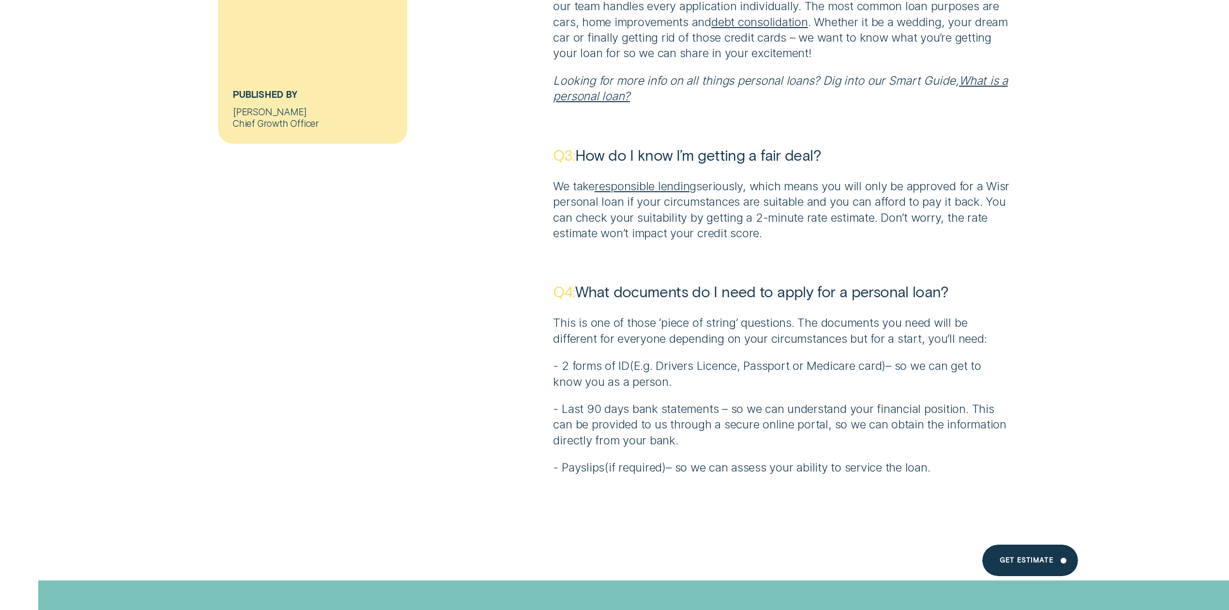
click at [775, 441] on div "This is one of those ‘piece of string’ questions. The documents you need will b…" at bounding box center [782, 395] width 458 height 160
